Goal: Information Seeking & Learning: Learn about a topic

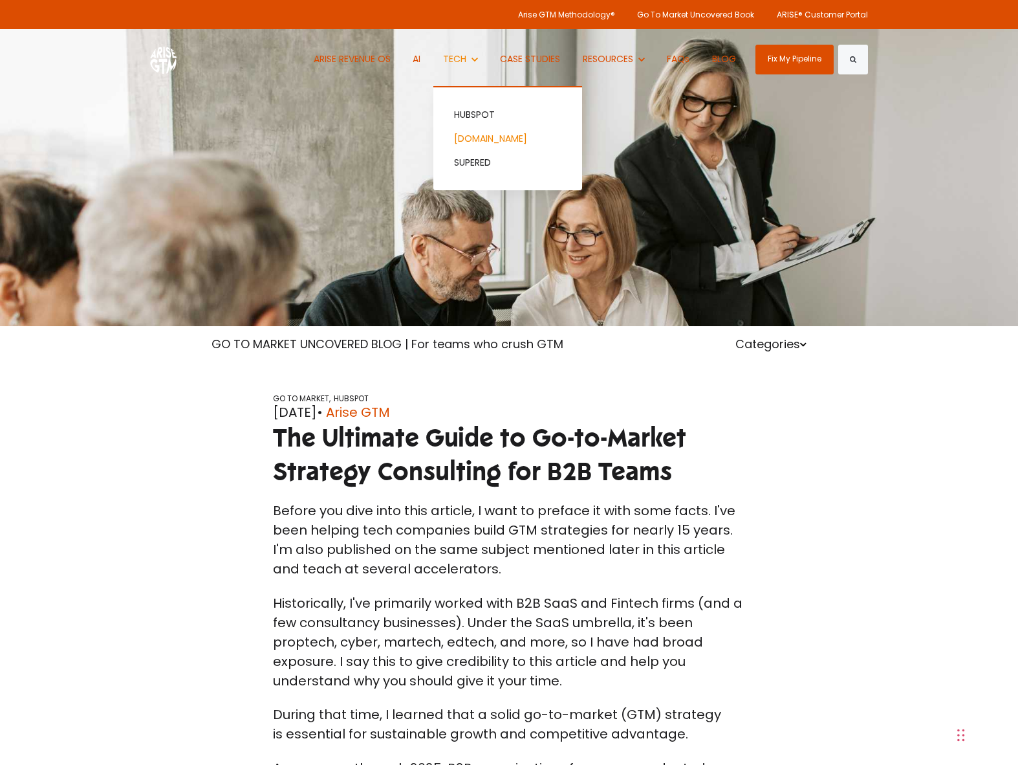
click at [468, 146] on link "[DOMAIN_NAME]" at bounding box center [507, 139] width 149 height 24
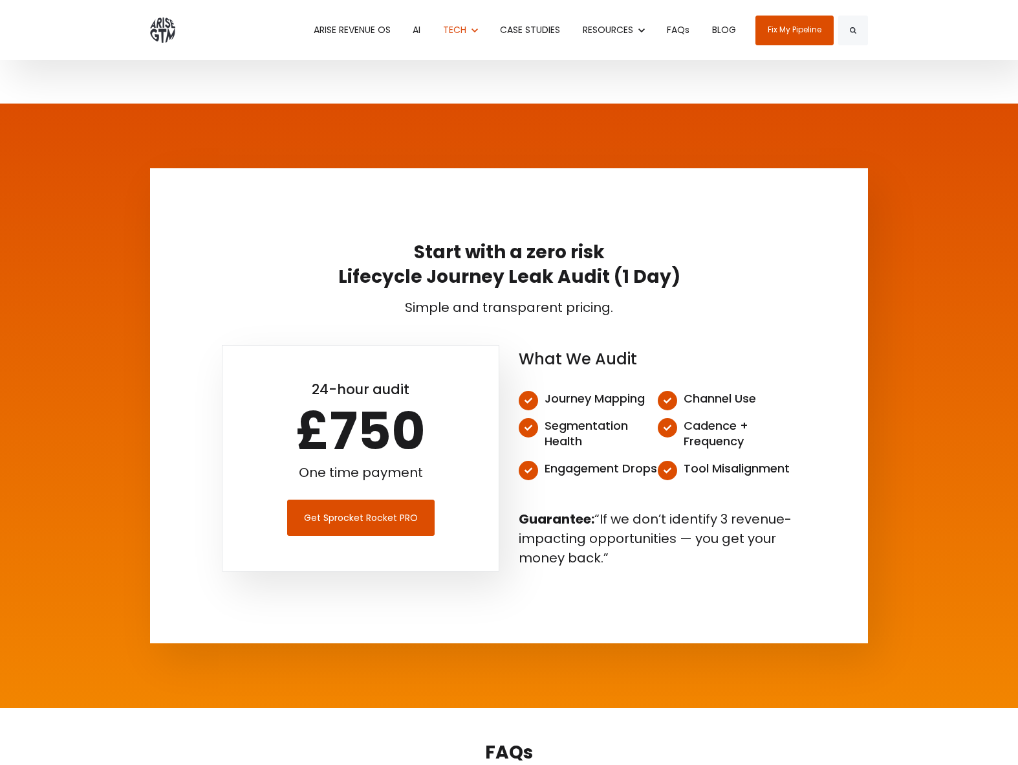
scroll to position [4155, 0]
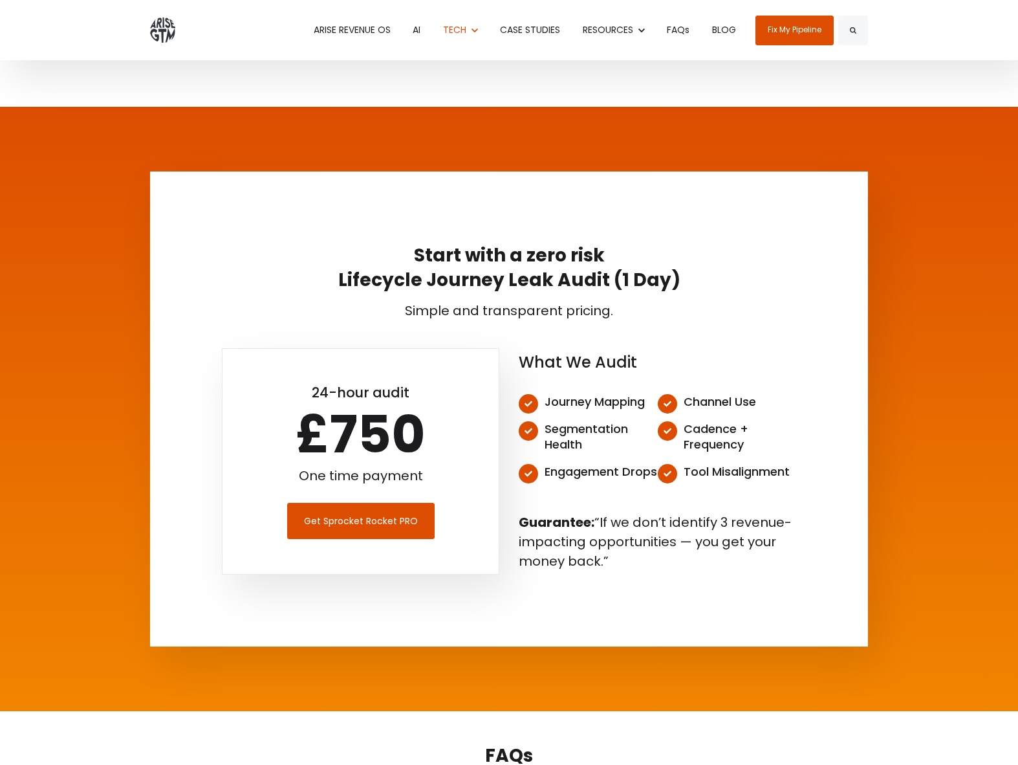
click at [160, 39] on img at bounding box center [162, 29] width 25 height 25
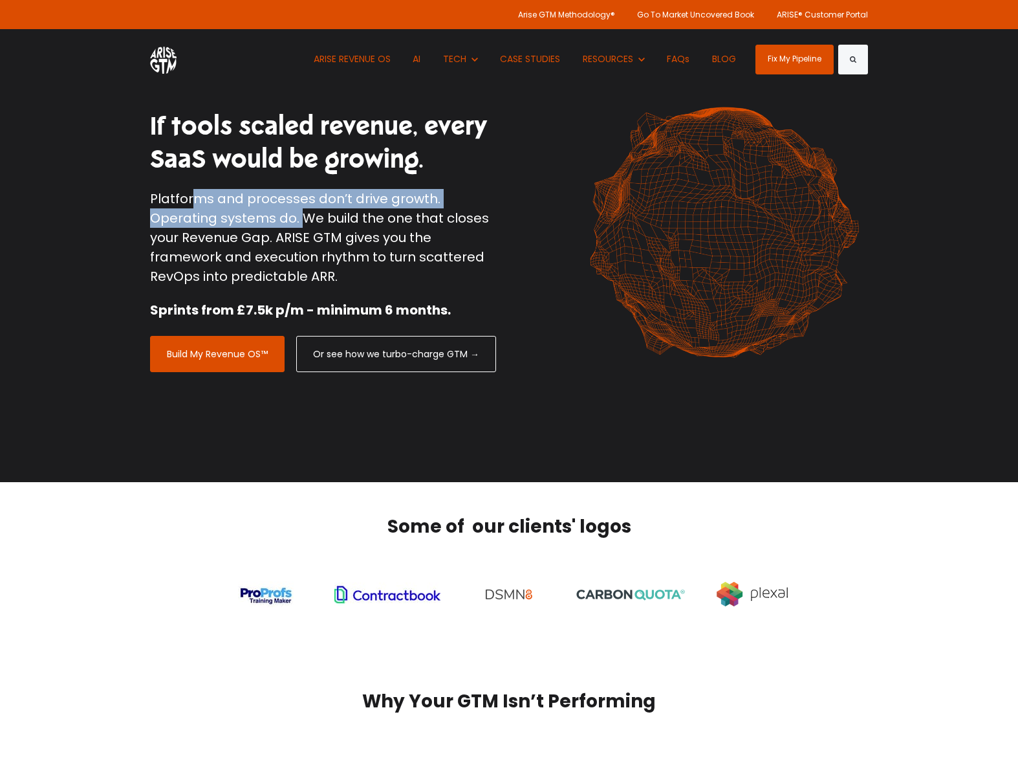
drag, startPoint x: 193, startPoint y: 201, endPoint x: 295, endPoint y: 219, distance: 103.8
click at [297, 219] on p "Platforms and processes don’t drive growth. Operating systems do. We build the …" at bounding box center [324, 237] width 349 height 97
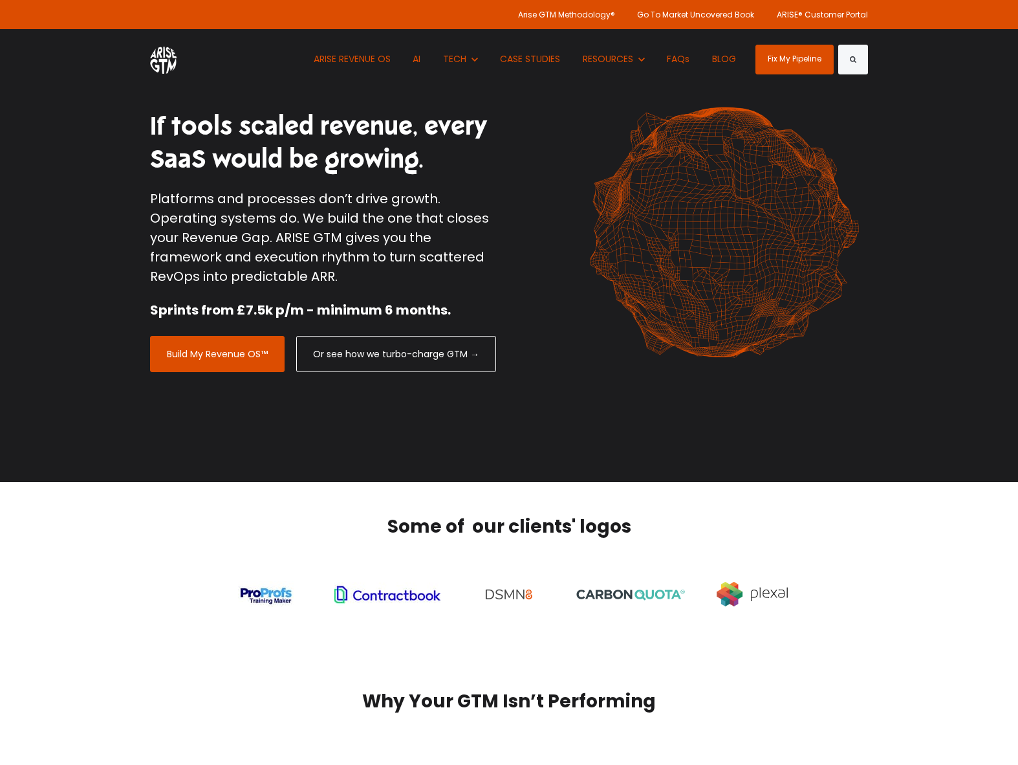
click at [296, 218] on p "Platforms and processes don’t drive growth. Operating systems do. We build the …" at bounding box center [324, 237] width 349 height 97
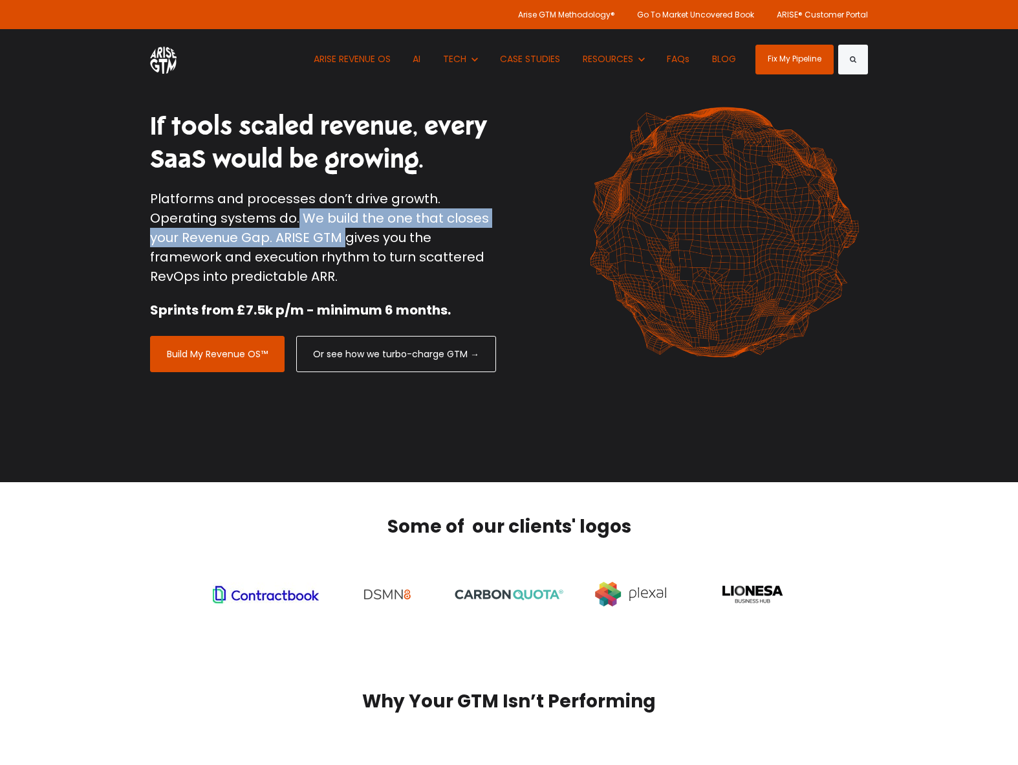
drag, startPoint x: 295, startPoint y: 217, endPoint x: 345, endPoint y: 231, distance: 52.3
click at [345, 231] on p "Platforms and processes don’t drive growth. Operating systems do. We build the …" at bounding box center [324, 237] width 349 height 97
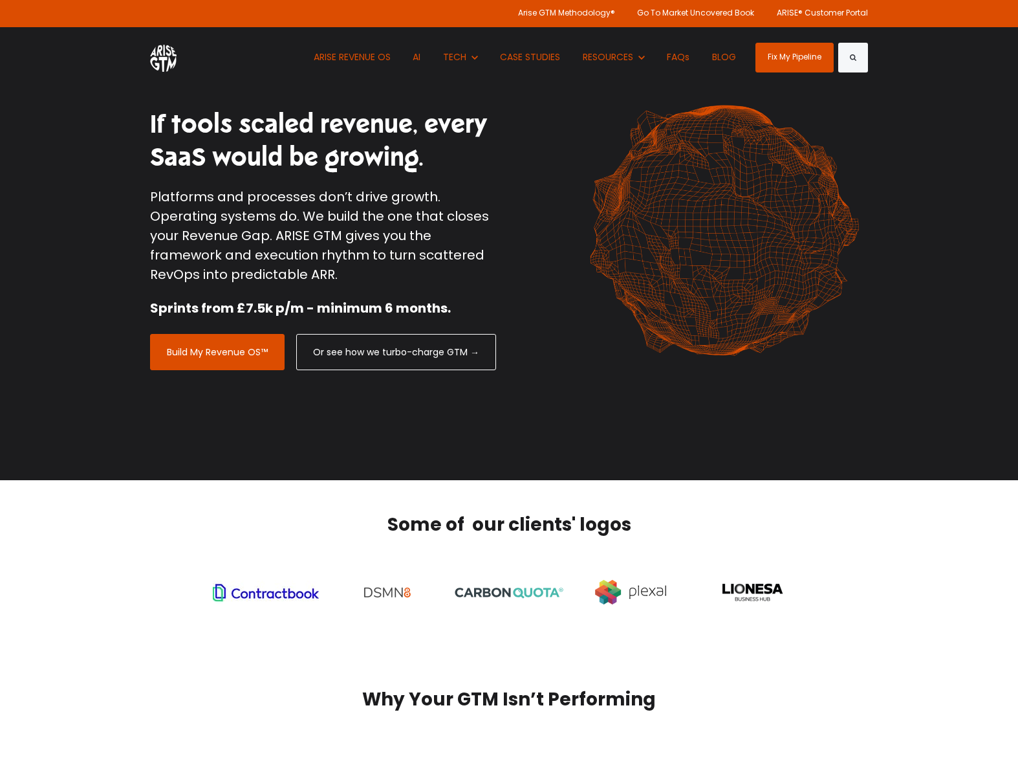
click at [345, 230] on p "Platforms and processes don’t drive growth. Operating systems do. We build the …" at bounding box center [324, 235] width 349 height 97
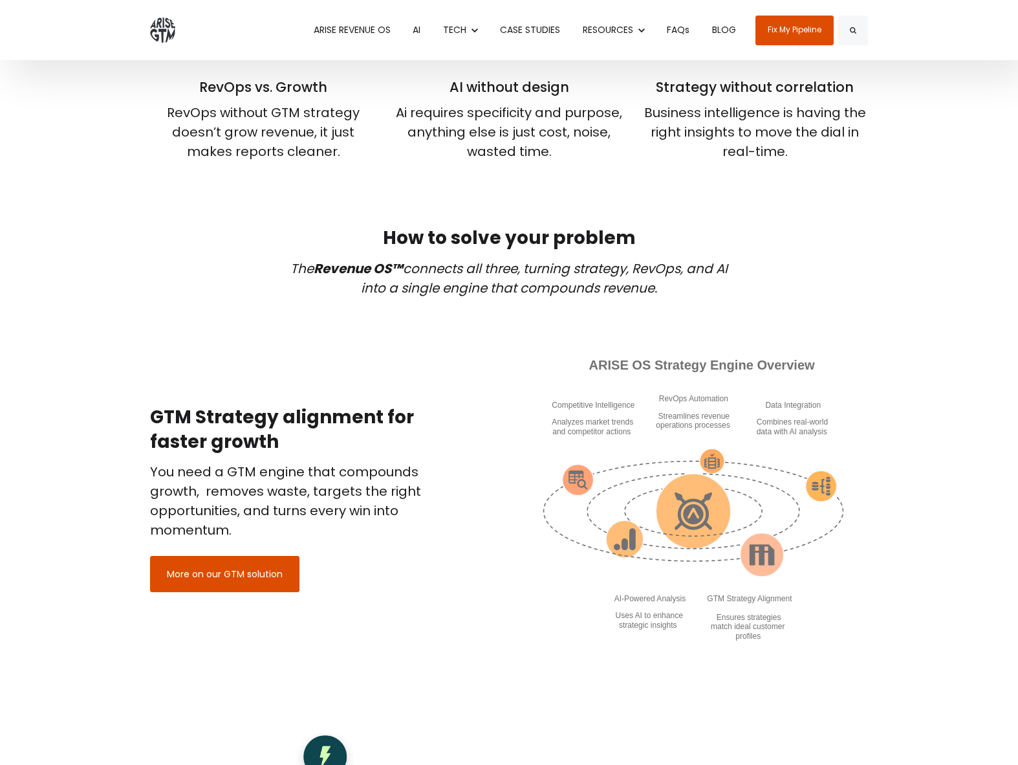
scroll to position [742, 0]
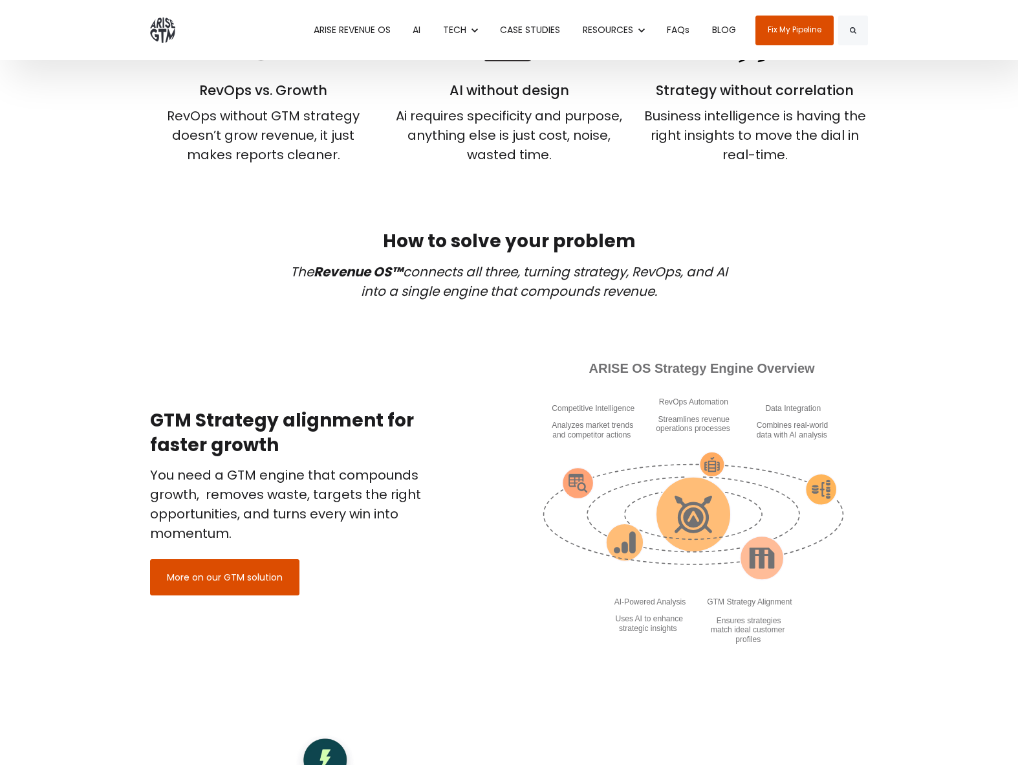
click at [404, 291] on em "The Revenue OS™ connects all three, turning strategy, RevOps, and AI into a sin…" at bounding box center [508, 282] width 437 height 38
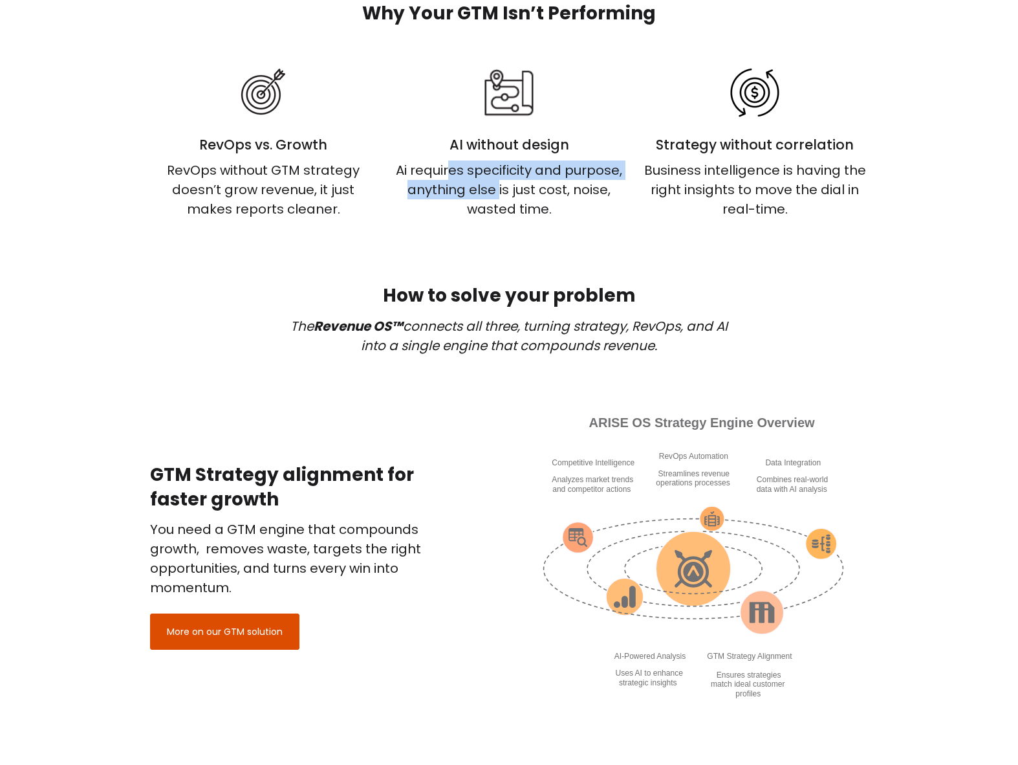
scroll to position [689, 0]
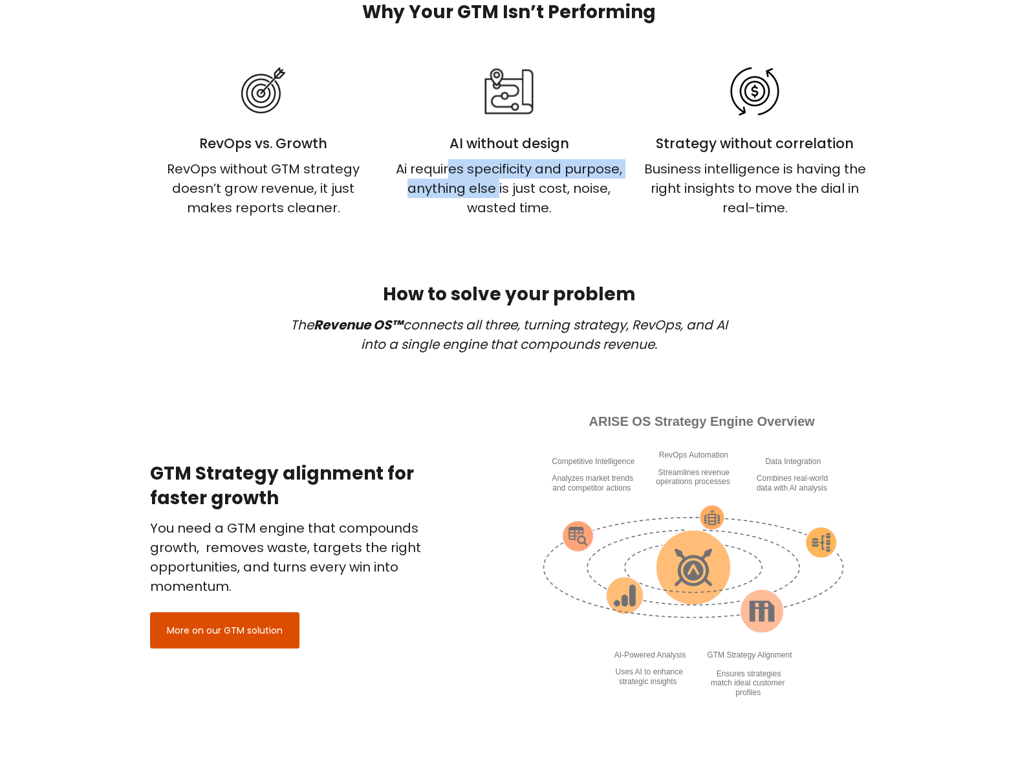
drag, startPoint x: 430, startPoint y: 183, endPoint x: 424, endPoint y: 222, distance: 39.2
click at [424, 222] on div "Why Your GTM Isn’t Performing RevOps vs. Growth RevOps without GTM strategy doe…" at bounding box center [509, 109] width 1018 height 283
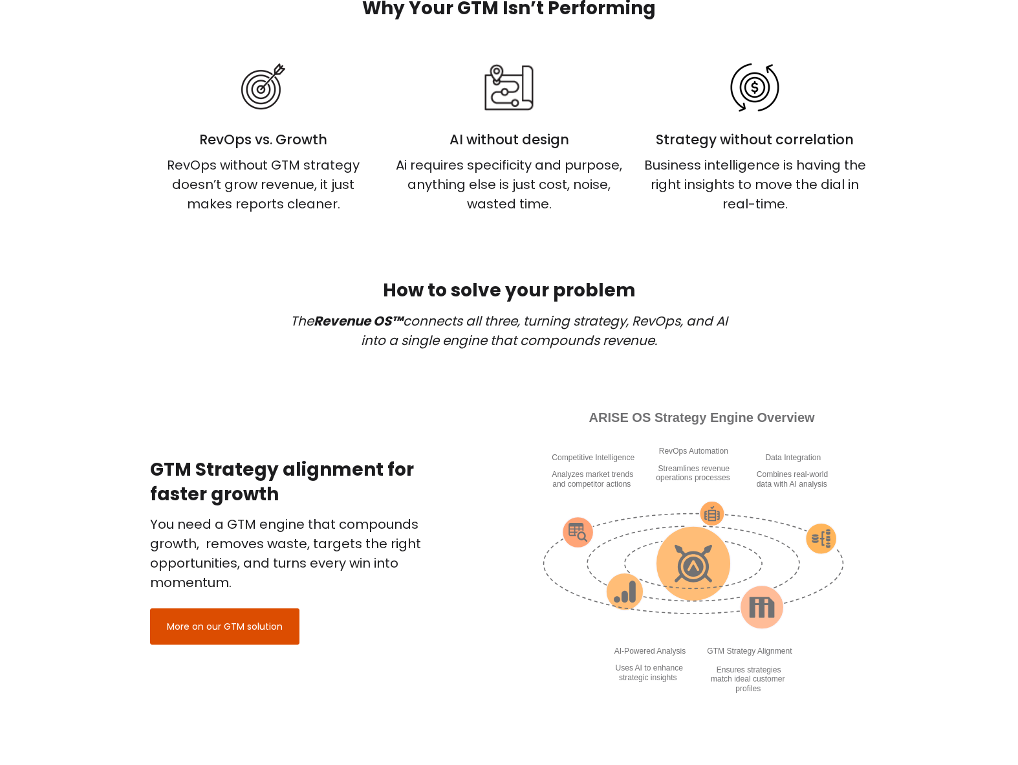
click at [425, 221] on div "Why Your GTM Isn’t Performing RevOps vs. Growth RevOps without GTM strategy doe…" at bounding box center [509, 105] width 1018 height 283
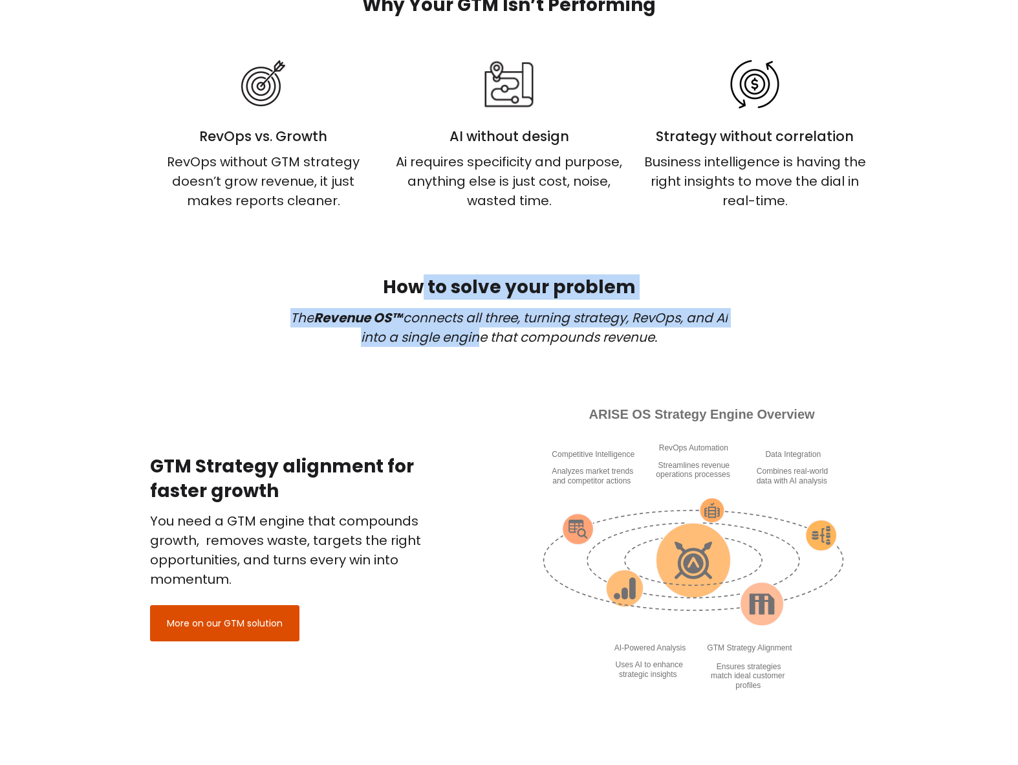
drag, startPoint x: 400, startPoint y: 287, endPoint x: 478, endPoint y: 332, distance: 90.2
click at [478, 332] on div "How to solve your problem The Revenue OS™ connects all three, turning strategy,…" at bounding box center [509, 327] width 718 height 104
click at [478, 332] on em "The Revenue OS™ connects all three, turning strategy, RevOps, and AI into a sin…" at bounding box center [508, 328] width 437 height 38
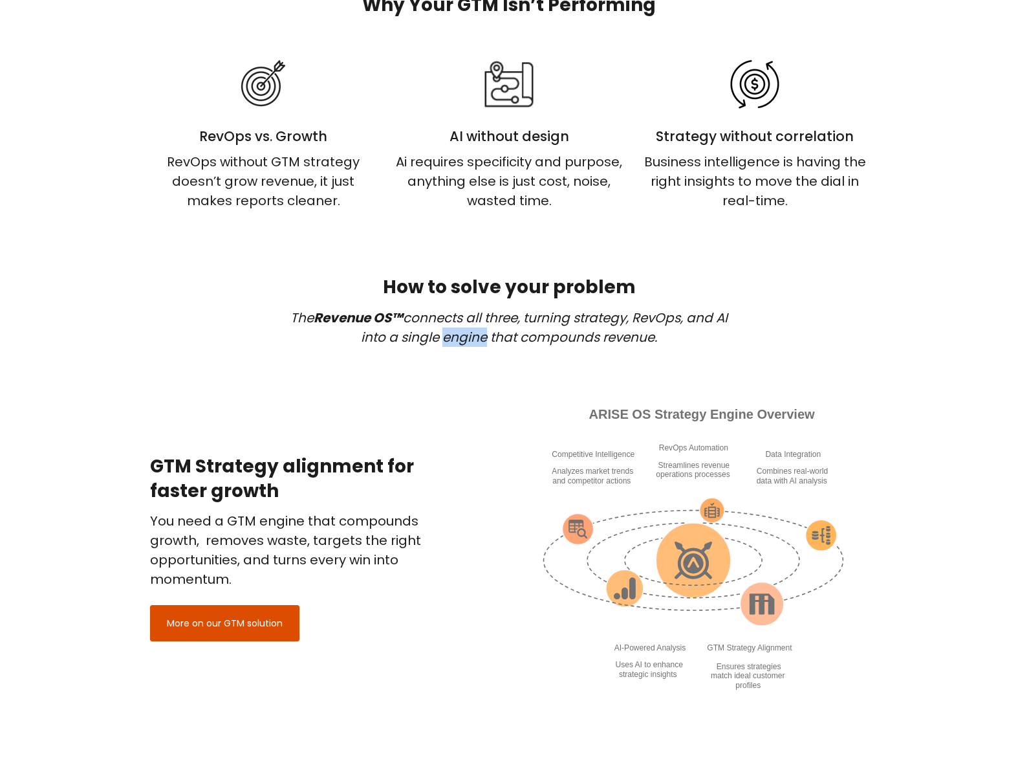
click at [478, 332] on em "The Revenue OS™ connects all three, turning strategy, RevOps, and AI into a sin…" at bounding box center [508, 328] width 437 height 38
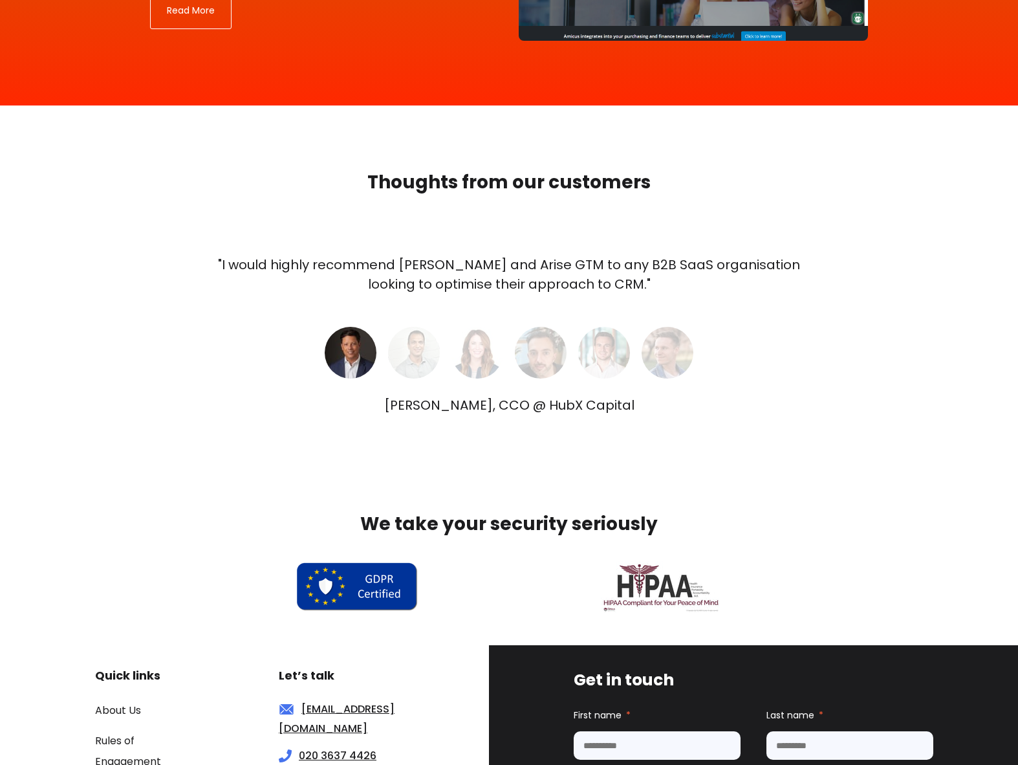
scroll to position [3790, 0]
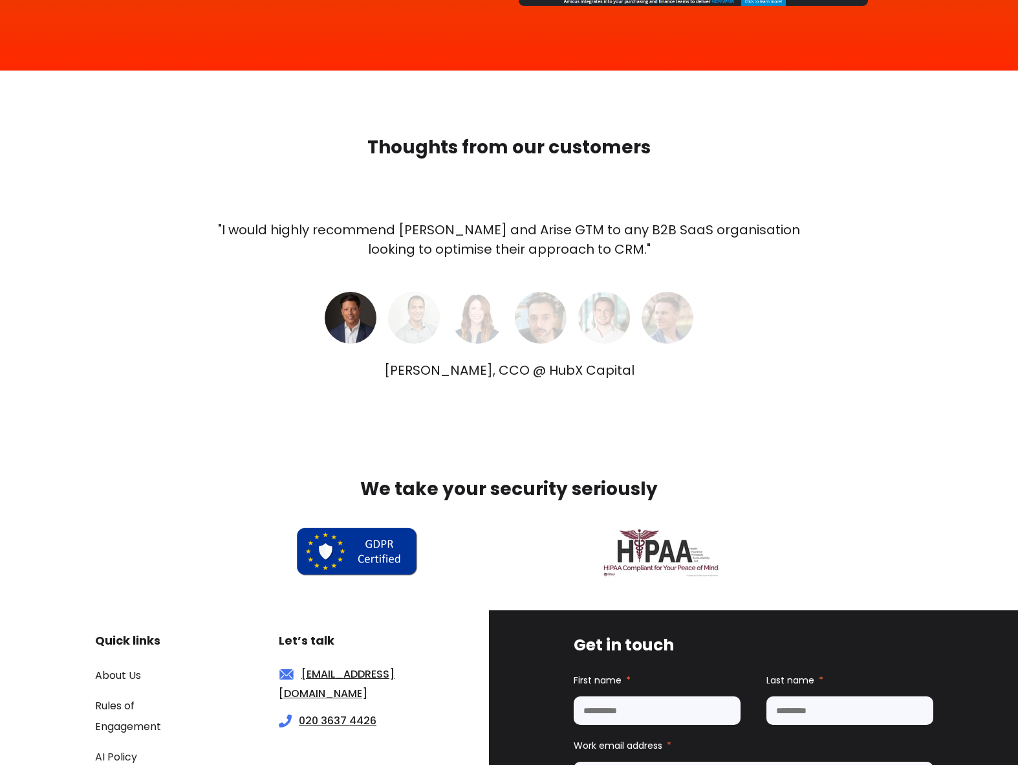
click at [422, 328] on img at bounding box center [414, 318] width 52 height 52
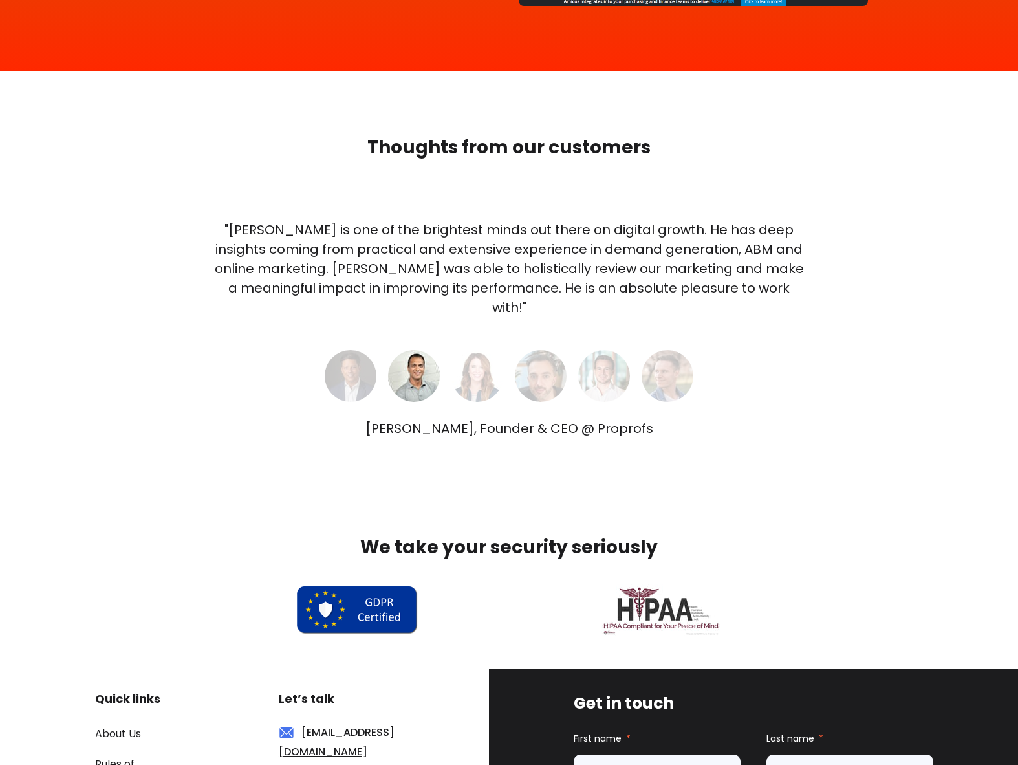
drag, startPoint x: 358, startPoint y: 358, endPoint x: 391, endPoint y: 353, distance: 33.4
click at [358, 358] on img at bounding box center [351, 376] width 52 height 52
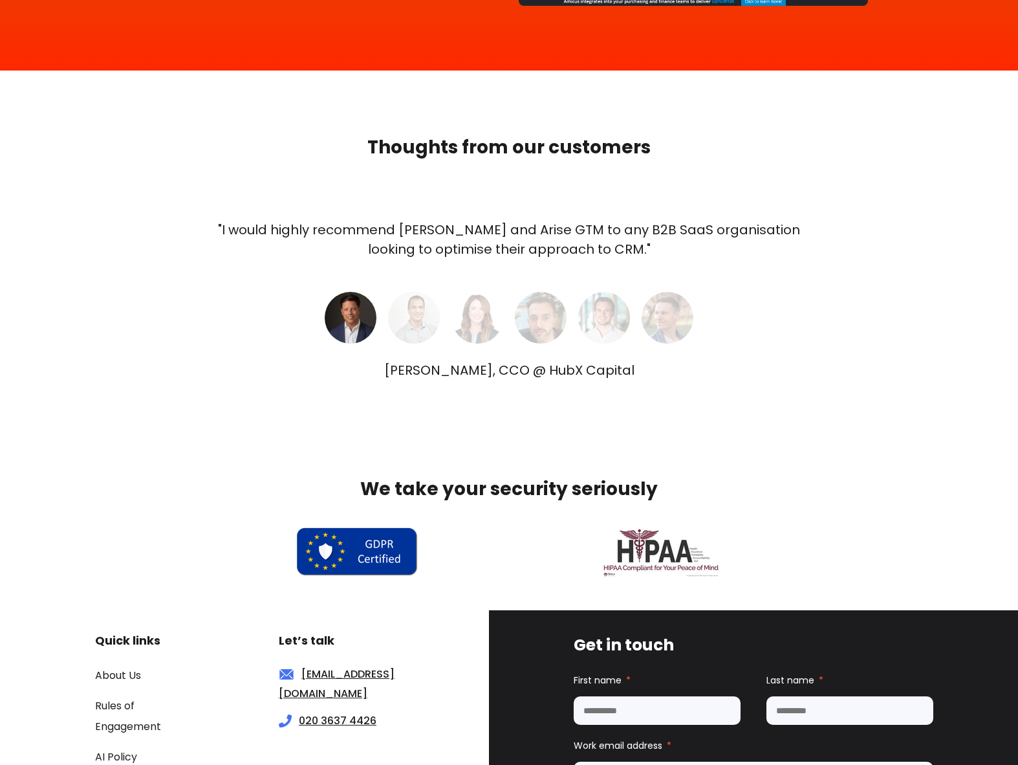
click at [490, 349] on div "Ray de Silva, CCO @ HubX Capital Sameer Bhatia, Founder & CEO @ Proprofs Heidi …" at bounding box center [509, 362] width 595 height 36
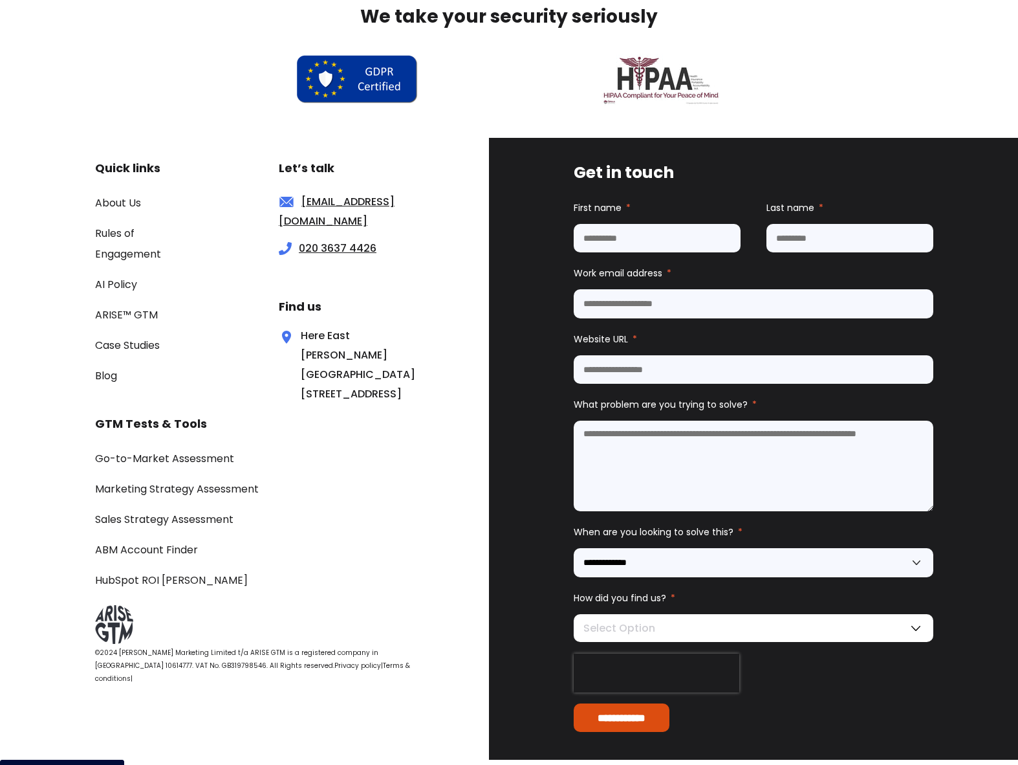
scroll to position [4293, 0]
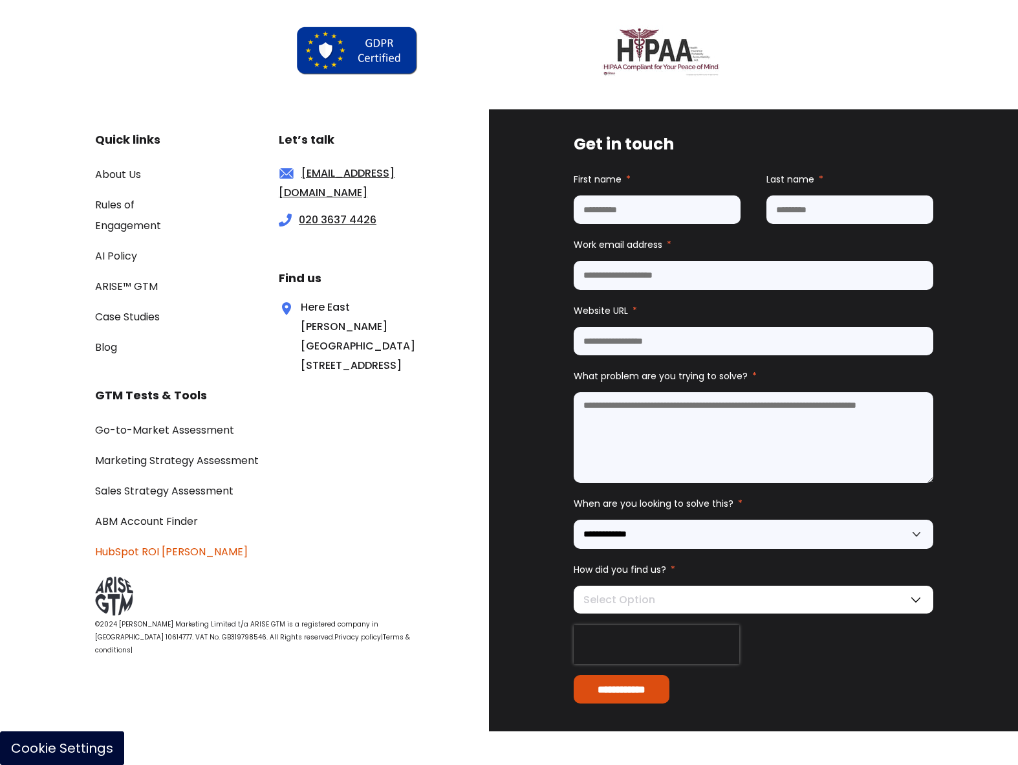
click at [177, 559] on link "HubSpot ROI [PERSON_NAME]" at bounding box center [171, 551] width 153 height 15
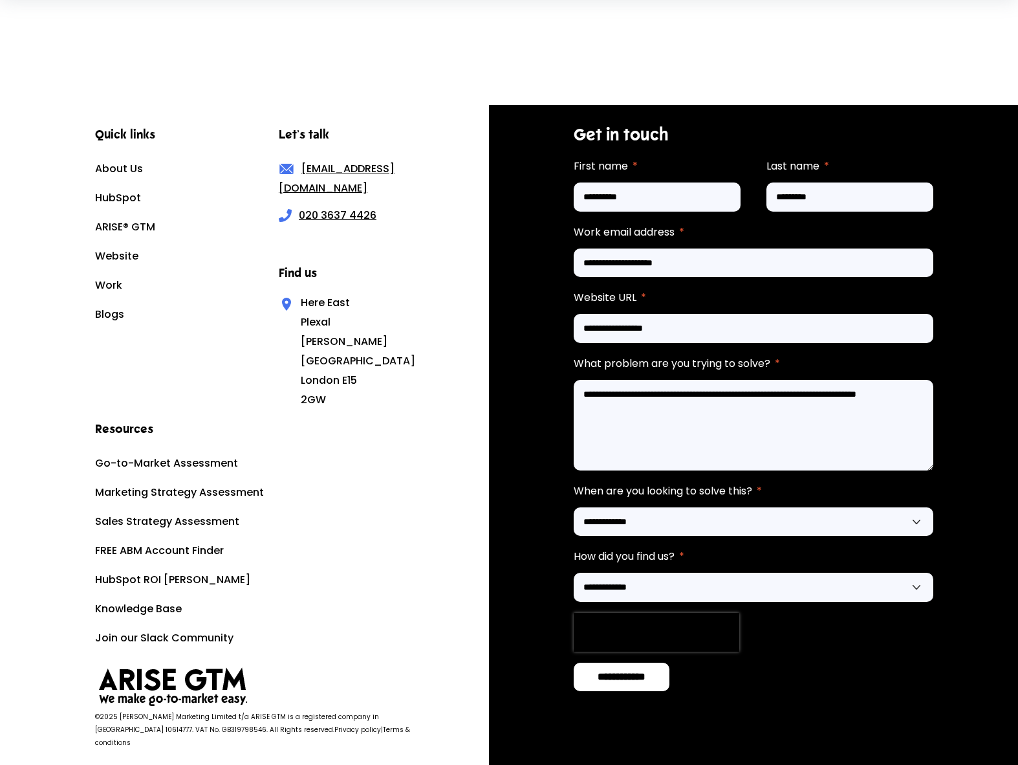
scroll to position [969, 0]
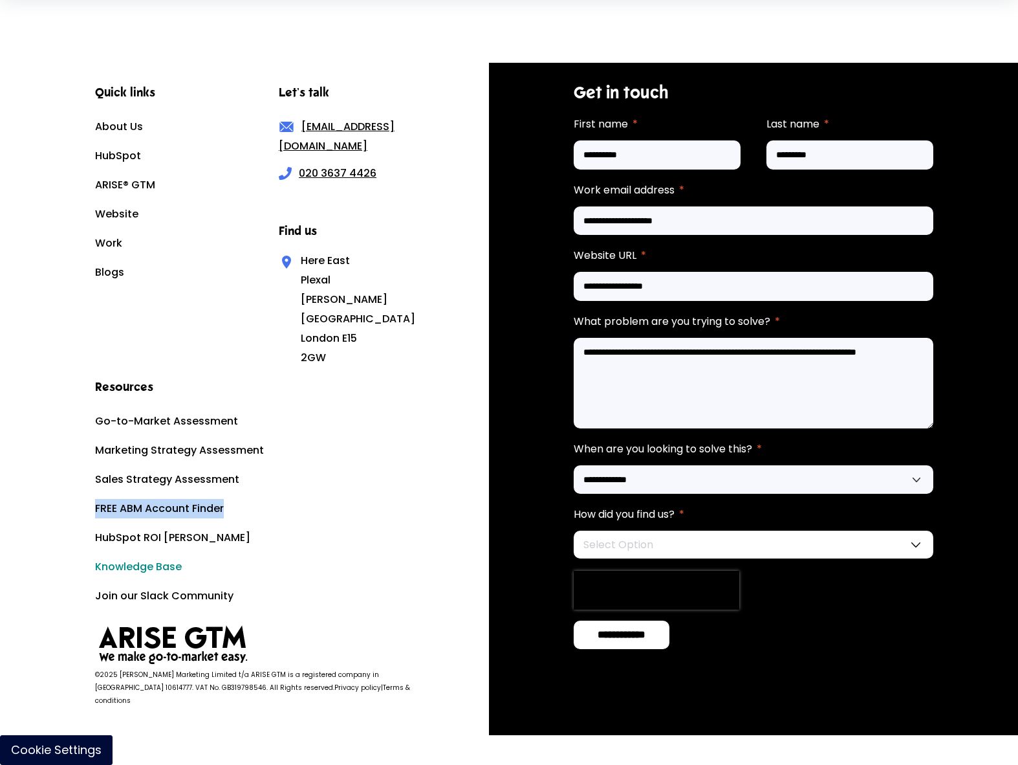
click at [160, 574] on link "Knowledge Base" at bounding box center [138, 566] width 87 height 15
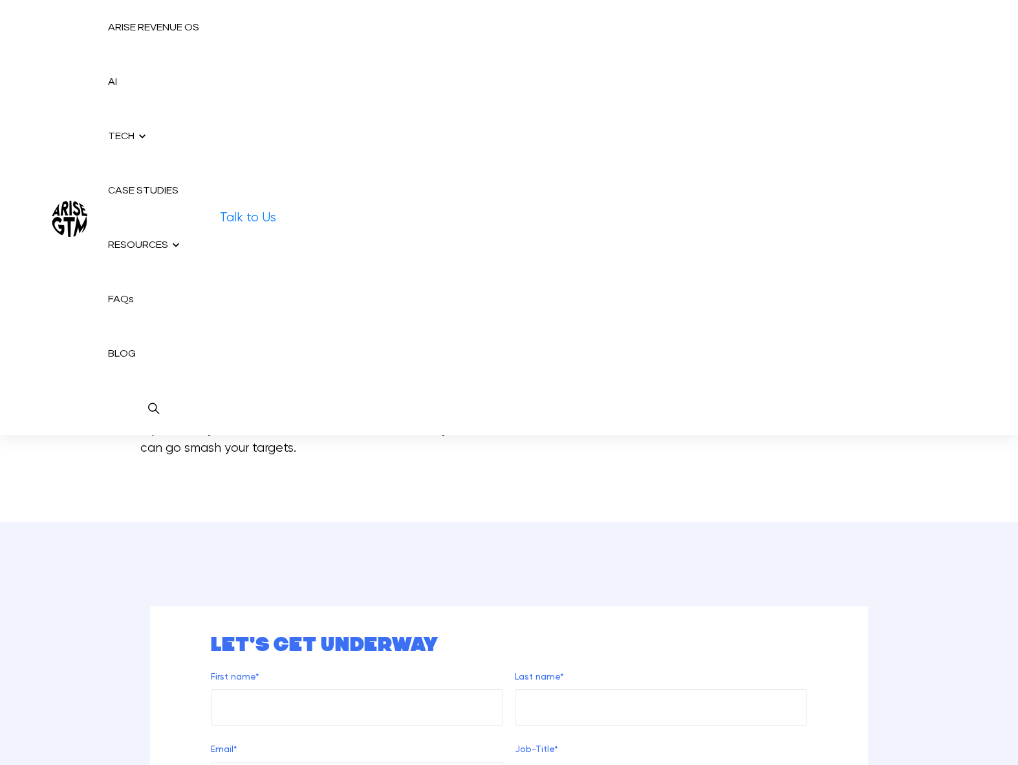
scroll to position [653, 0]
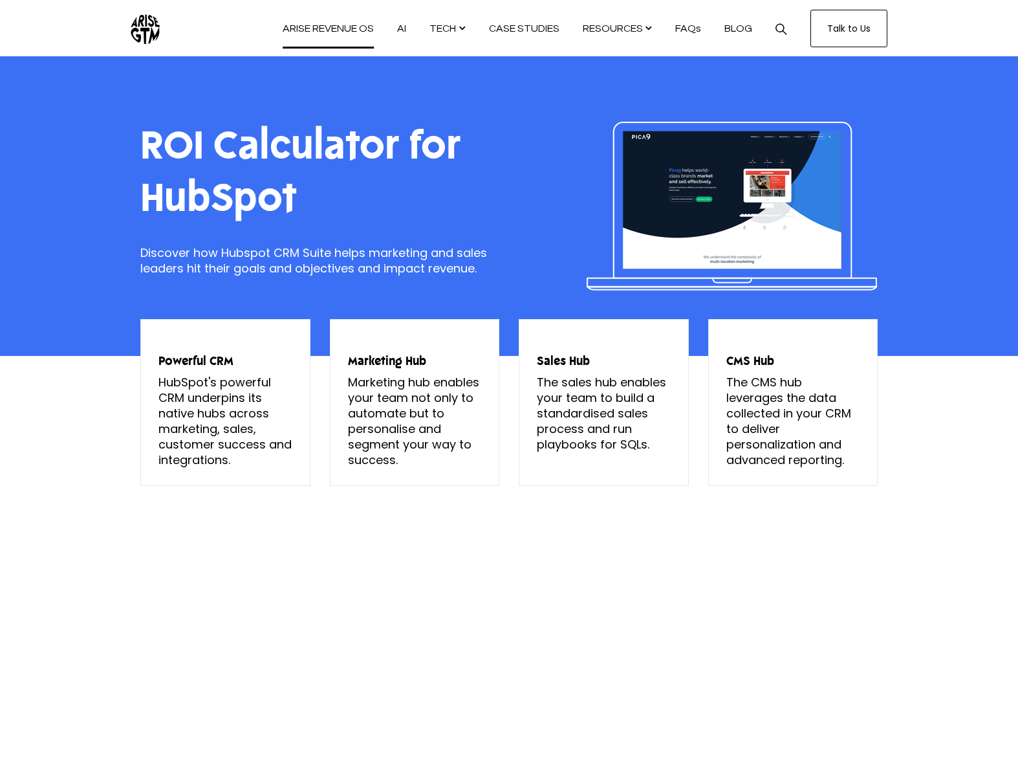
click at [353, 27] on link "ARISE REVENUE OS" at bounding box center [328, 28] width 114 height 56
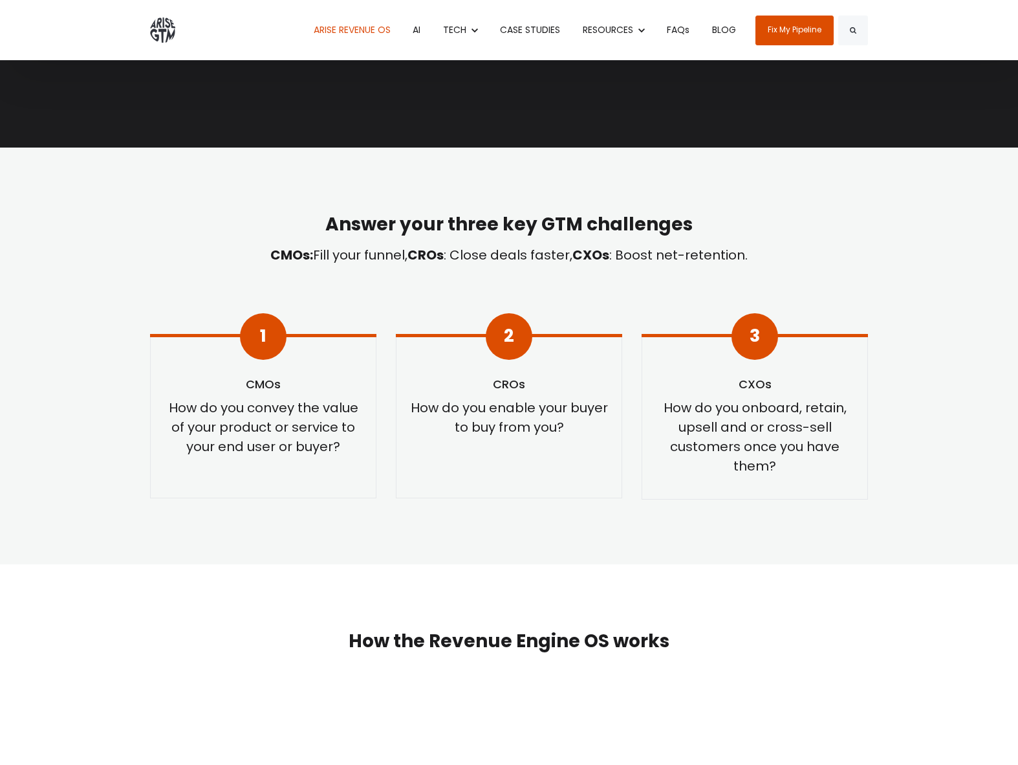
click at [361, 262] on span "Fill your funnel," at bounding box center [360, 255] width 94 height 18
click at [361, 262] on p "CMOs: Fill your funnel, CROs : Close deals faster, CXOs : Boost net-retention." at bounding box center [509, 254] width 718 height 19
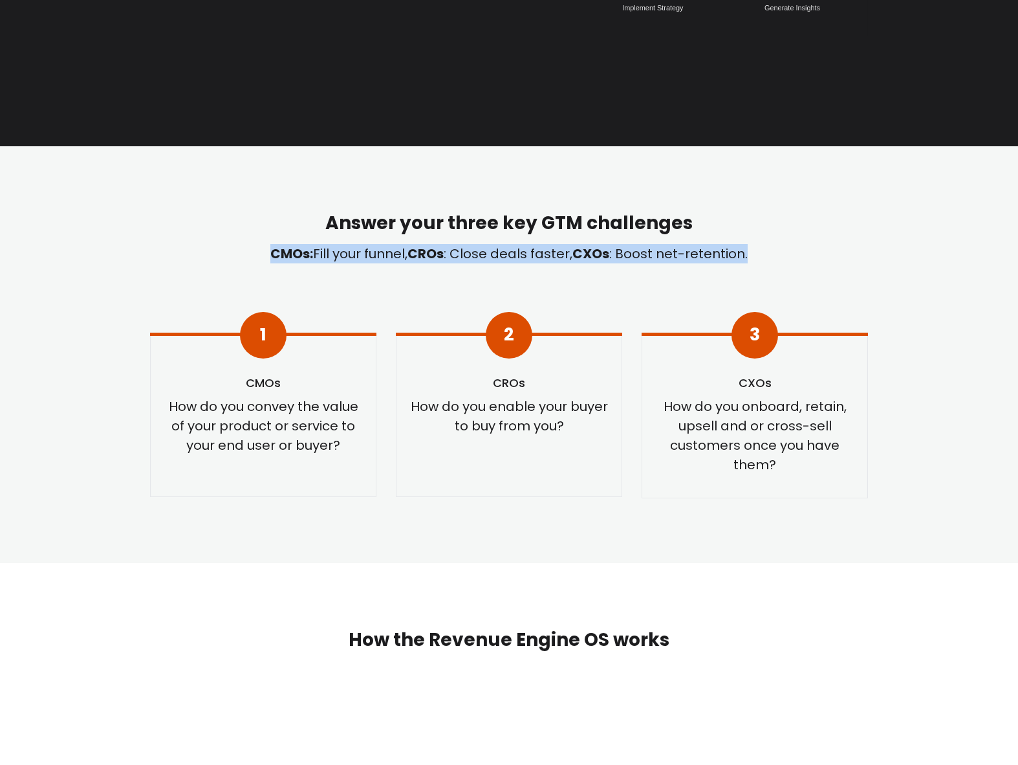
click at [417, 254] on strong "CROs" at bounding box center [426, 254] width 36 height 18
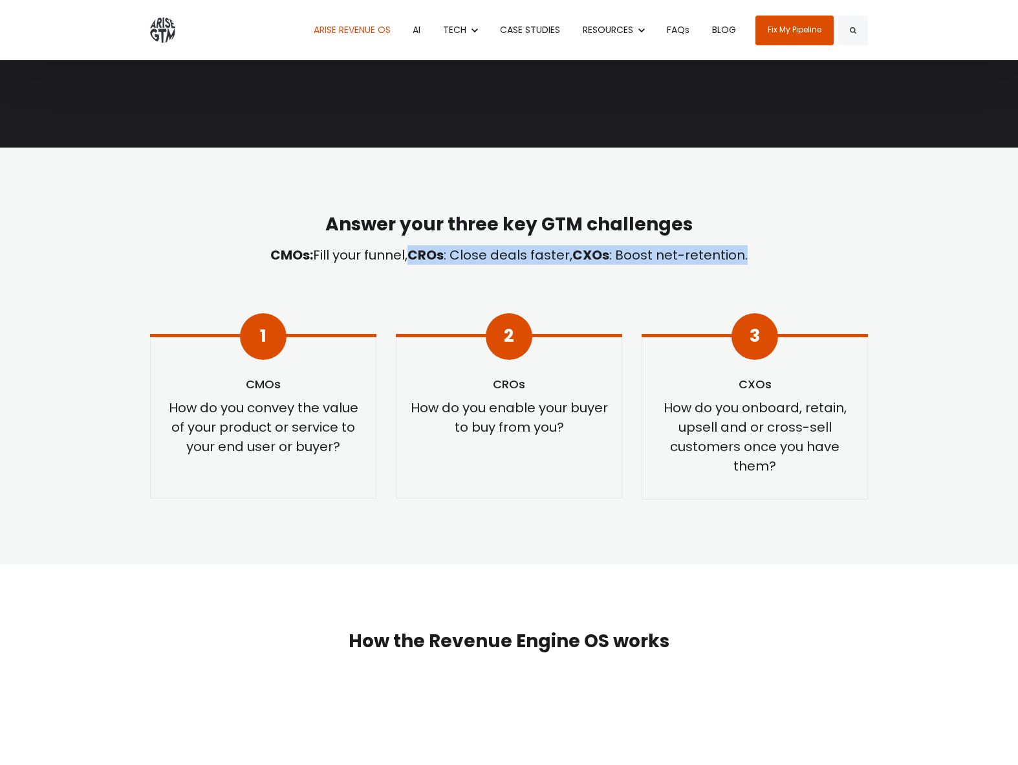
drag, startPoint x: 417, startPoint y: 254, endPoint x: 412, endPoint y: 270, distance: 16.2
click at [412, 270] on div "Answer your three key GTM challenges CMOs: Fill your funnel, CROs : Close deals…" at bounding box center [509, 262] width 718 height 101
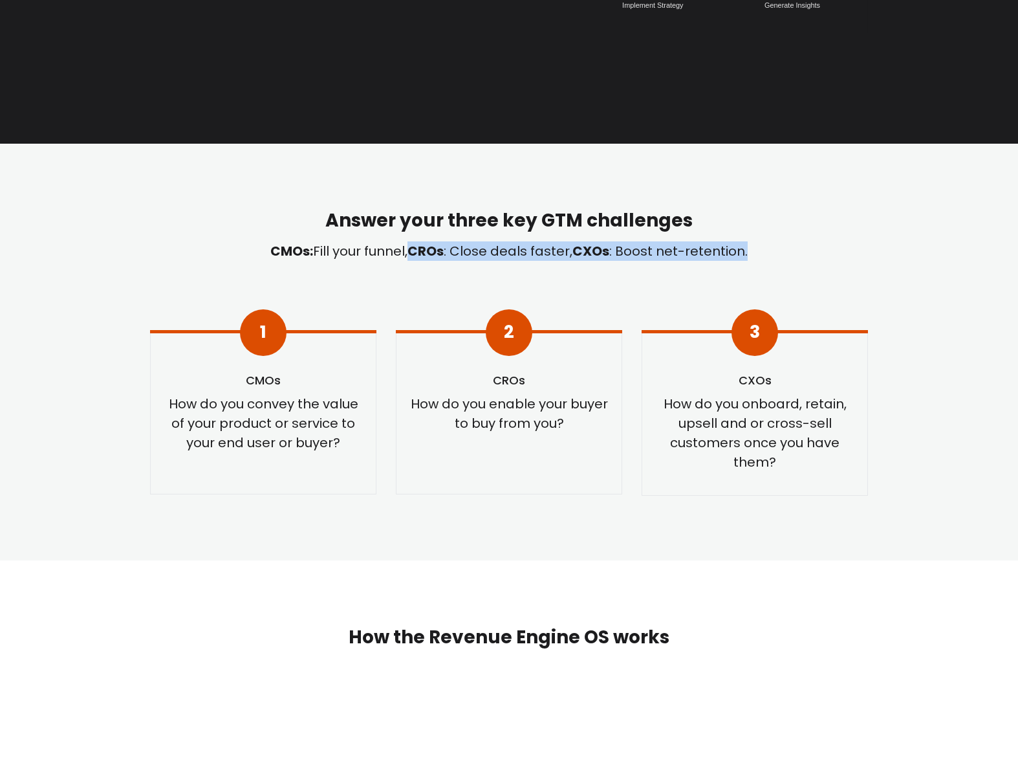
drag, startPoint x: 413, startPoint y: 270, endPoint x: 460, endPoint y: 252, distance: 50.3
click at [413, 270] on div "Answer your three key GTM challenges CMOs: Fill your funnel, CROs : Close deals…" at bounding box center [509, 258] width 718 height 101
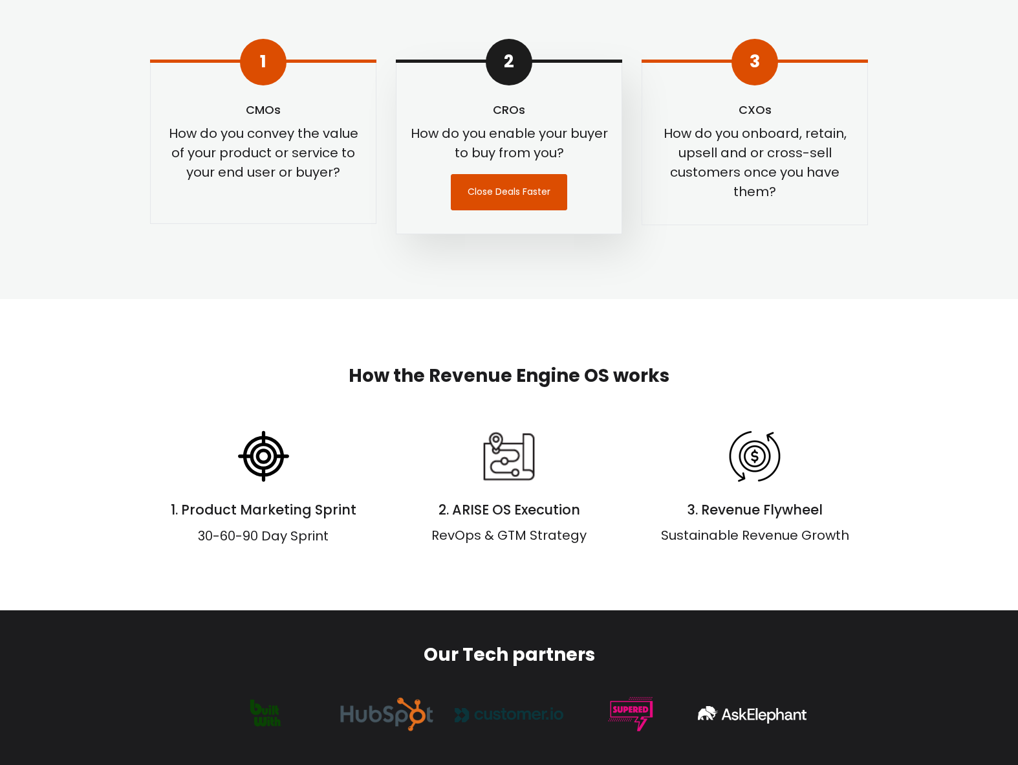
scroll to position [653, 0]
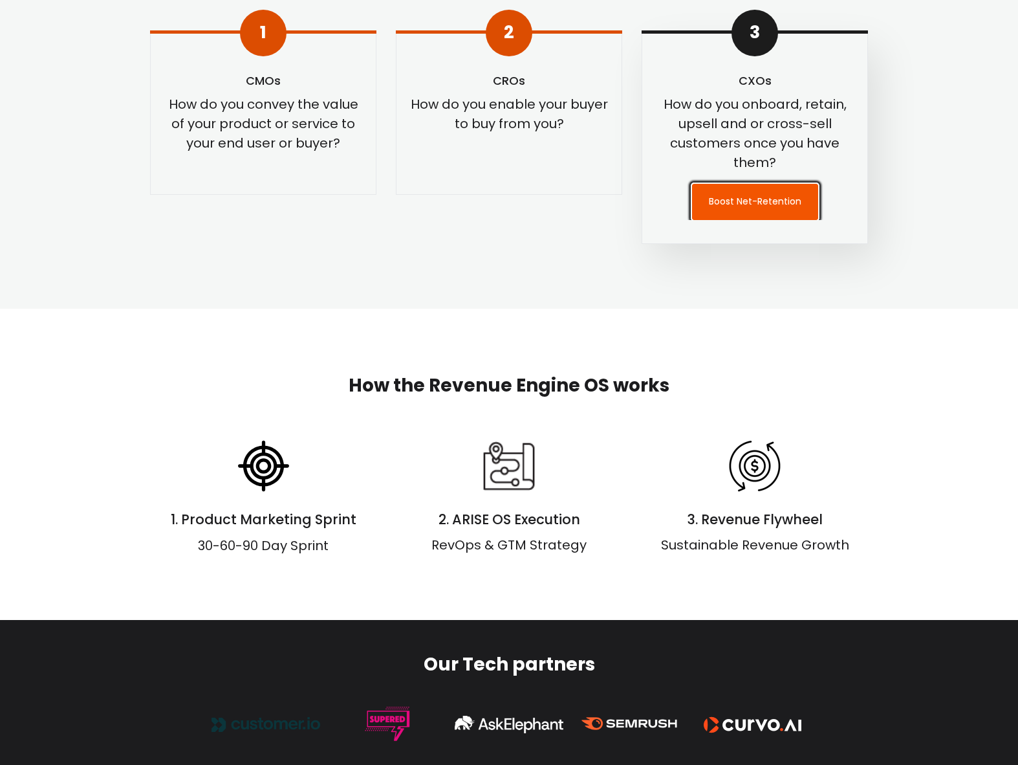
click at [741, 206] on link "Boost Net-Retention" at bounding box center [755, 202] width 126 height 36
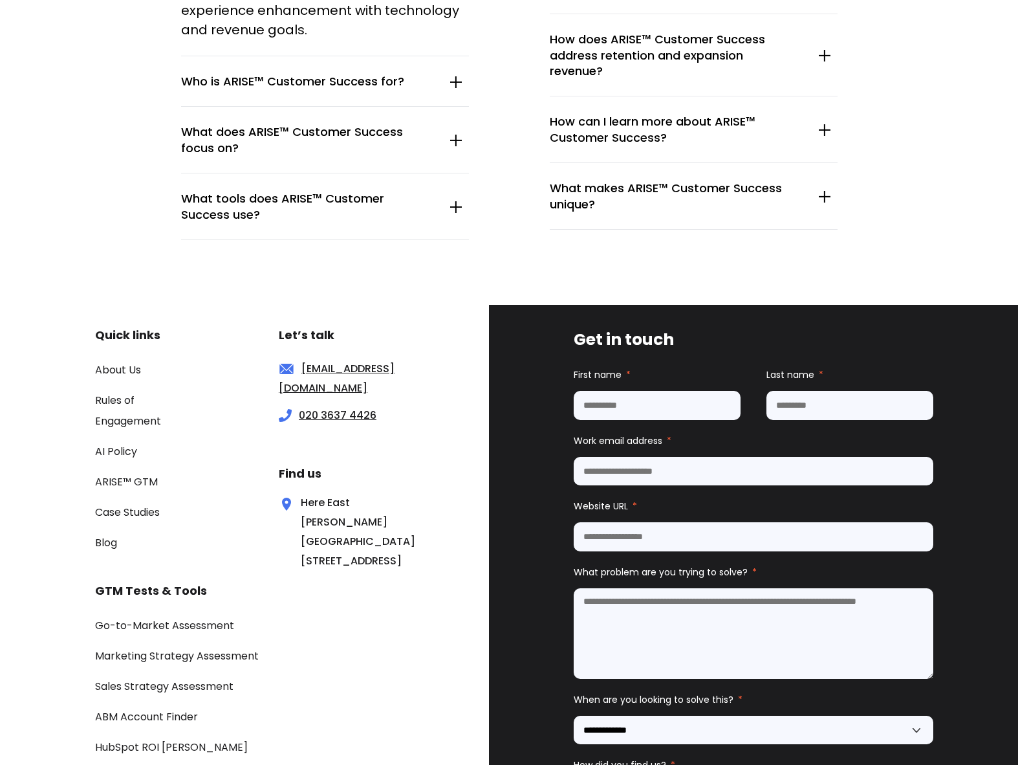
scroll to position [4842, 0]
